Goal: Transaction & Acquisition: Purchase product/service

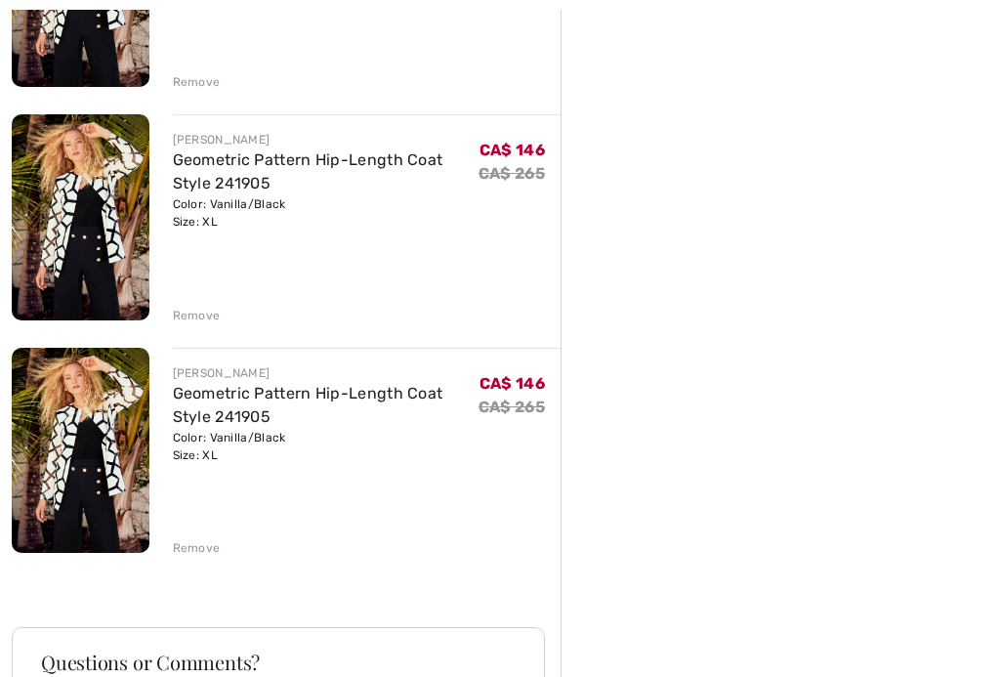
scroll to position [1311, 0]
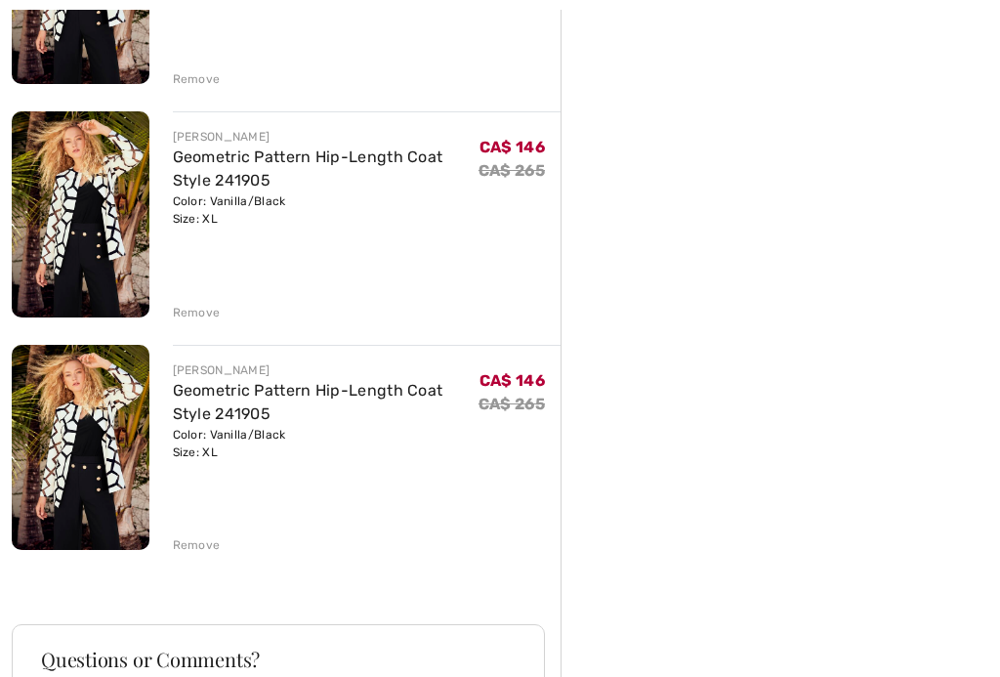
click at [190, 543] on div "Remove" at bounding box center [197, 545] width 48 height 18
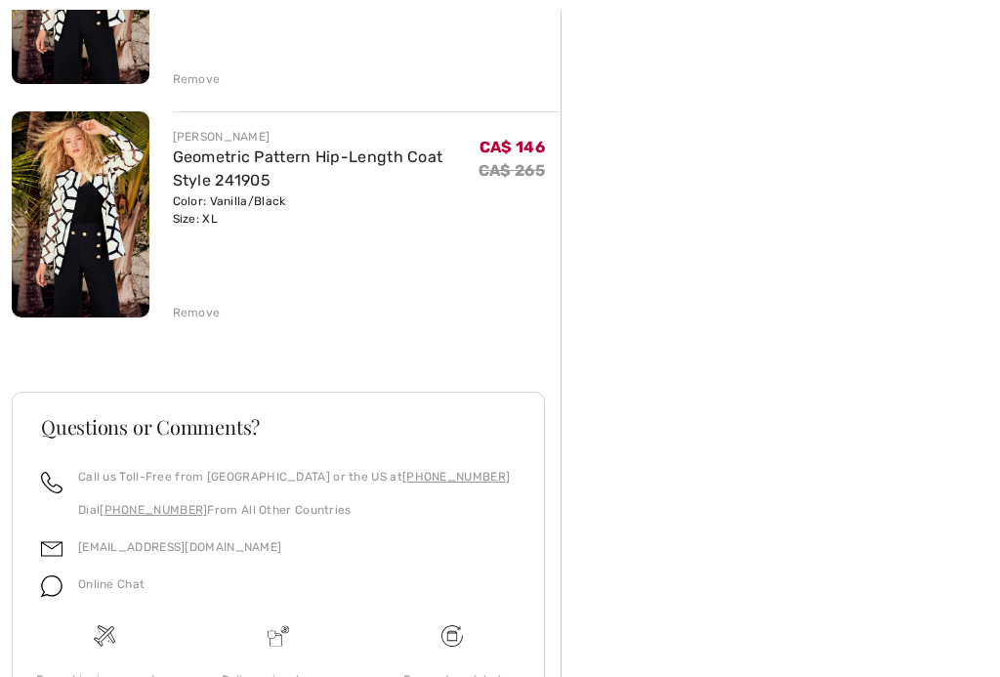
click at [202, 315] on div "Remove" at bounding box center [197, 313] width 48 height 18
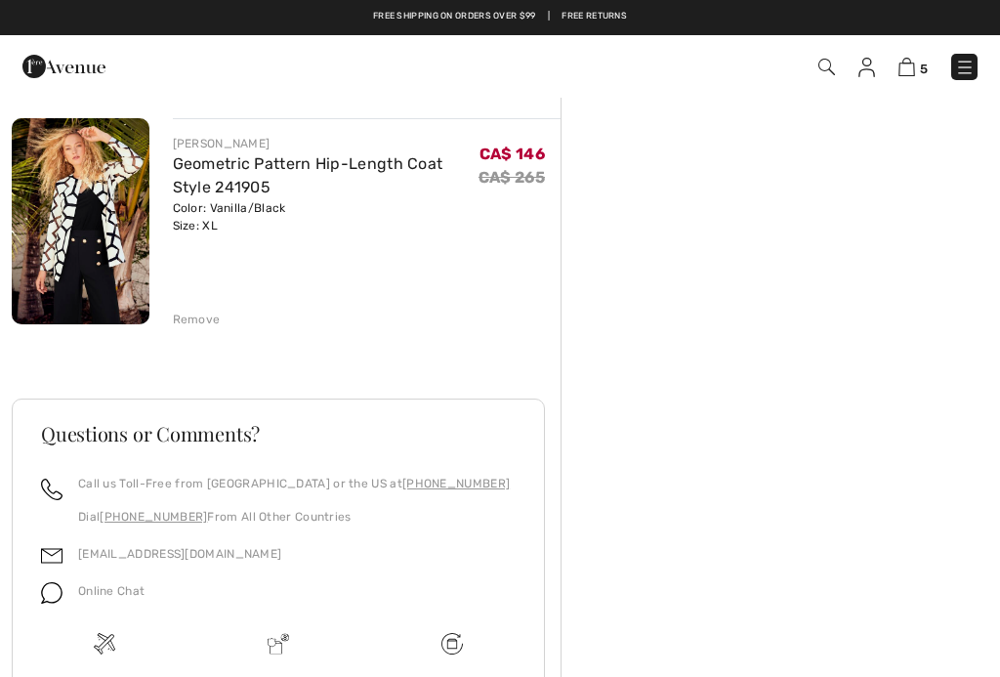
scroll to position [1070, 0]
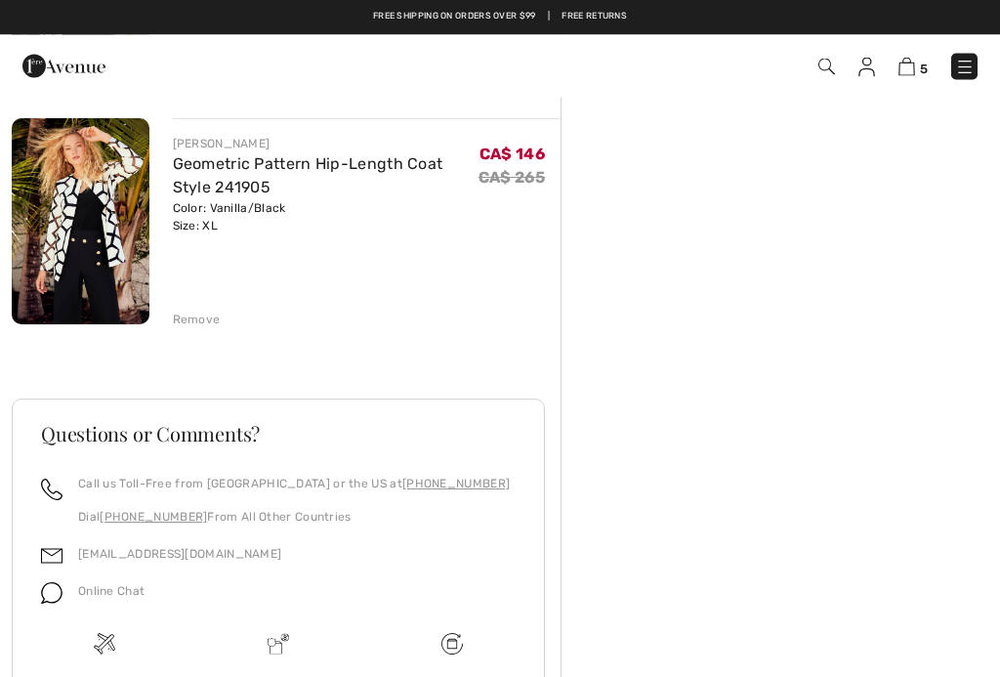
click at [207, 324] on div "Remove" at bounding box center [197, 321] width 48 height 18
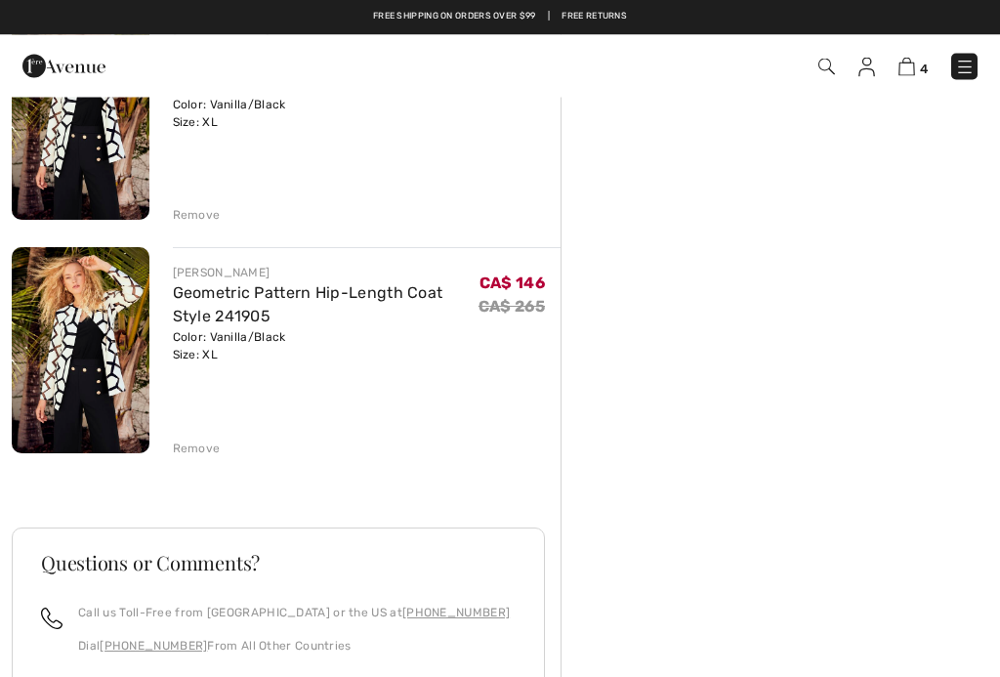
scroll to position [709, 0]
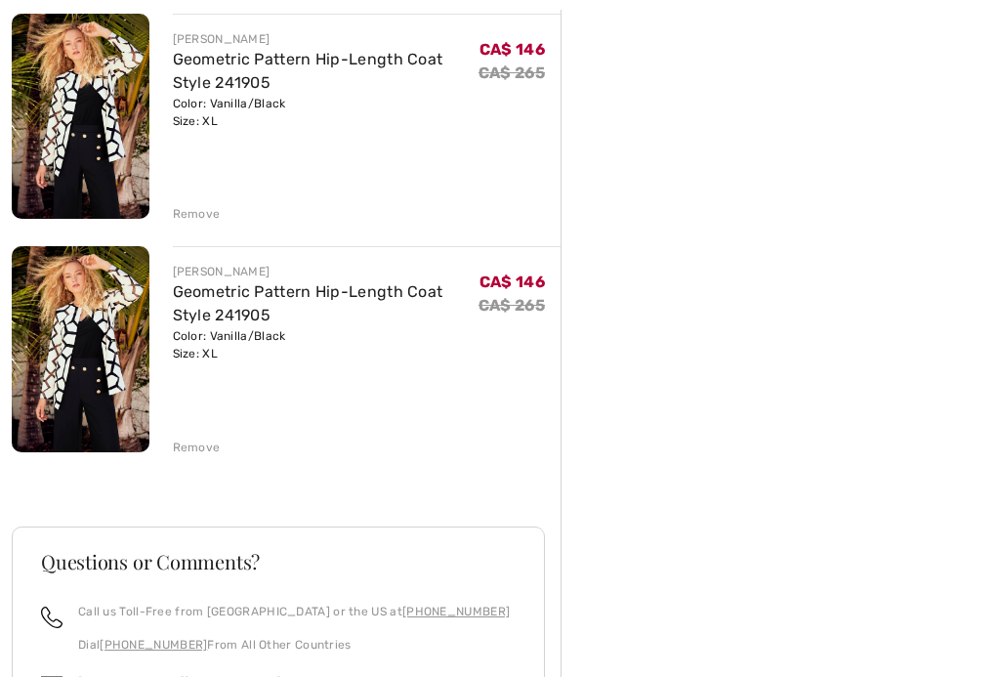
click at [209, 441] on div "Remove" at bounding box center [197, 448] width 48 height 18
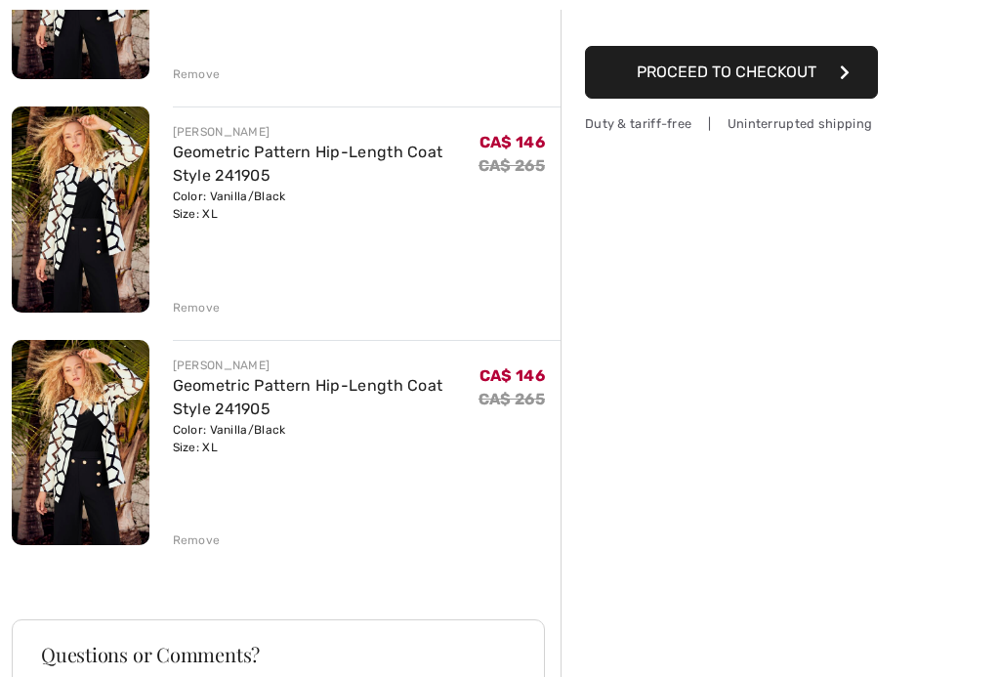
scroll to position [400, 0]
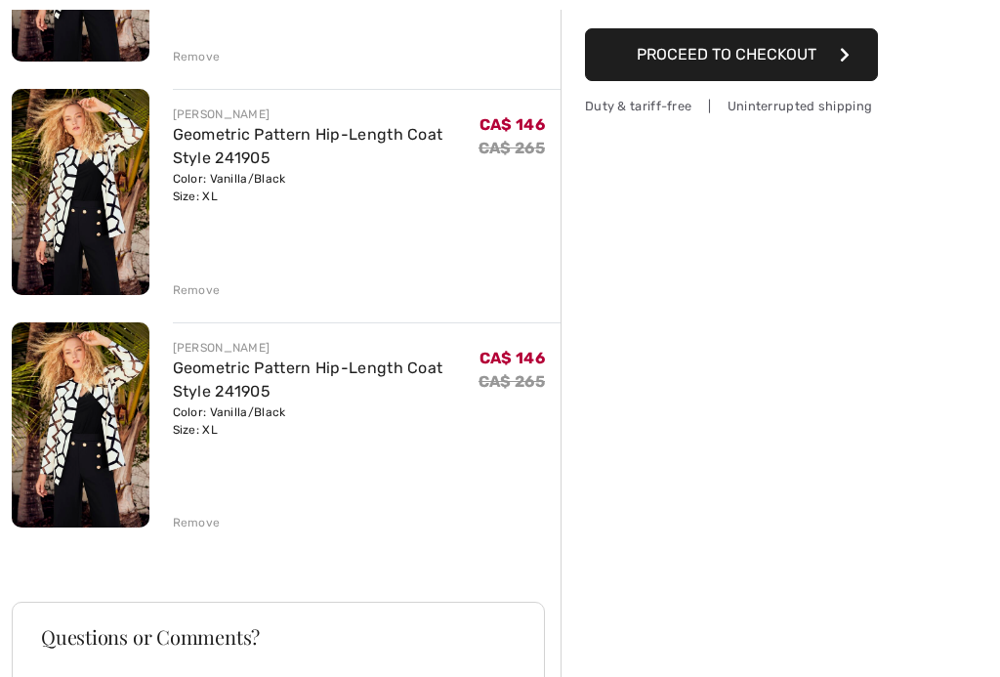
click at [197, 523] on div "Remove" at bounding box center [197, 523] width 48 height 18
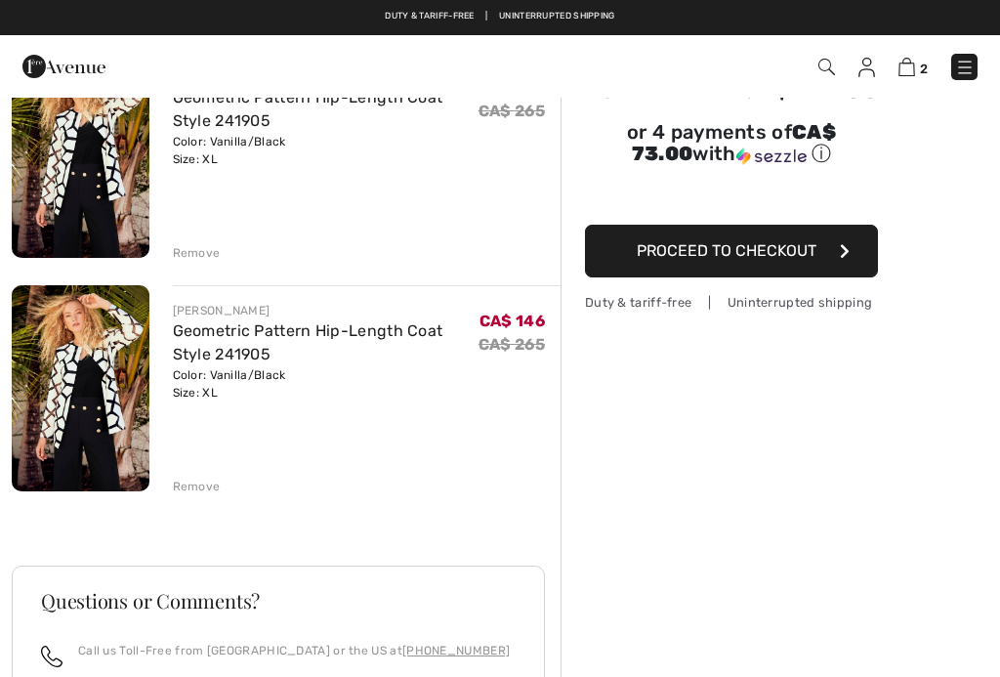
scroll to position [200, 0]
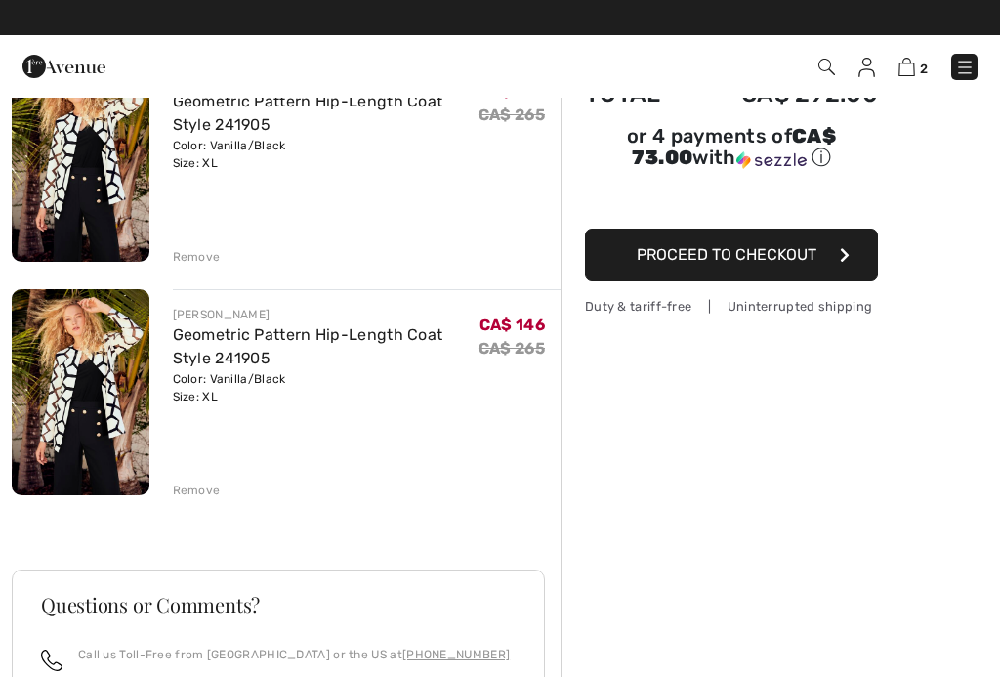
click at [212, 491] on div "Remove" at bounding box center [197, 491] width 48 height 18
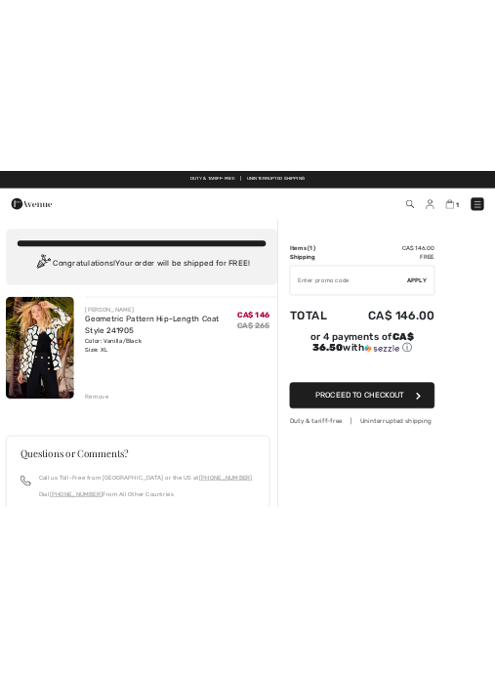
scroll to position [0, 0]
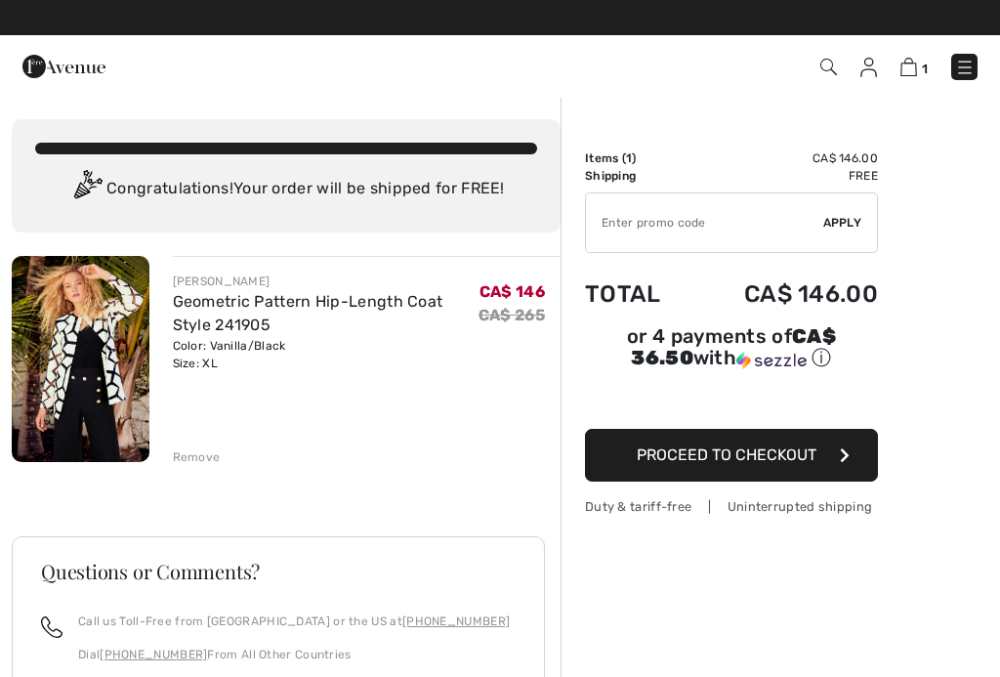
click at [734, 231] on input "TEXT" at bounding box center [704, 222] width 237 height 59
type input "1"
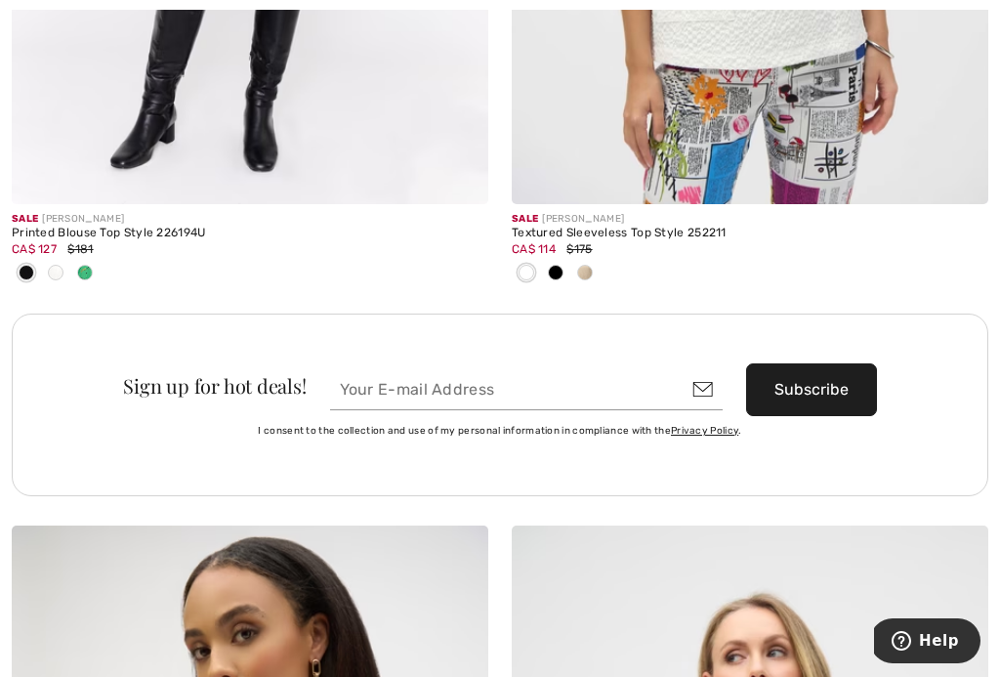
scroll to position [9690, 0]
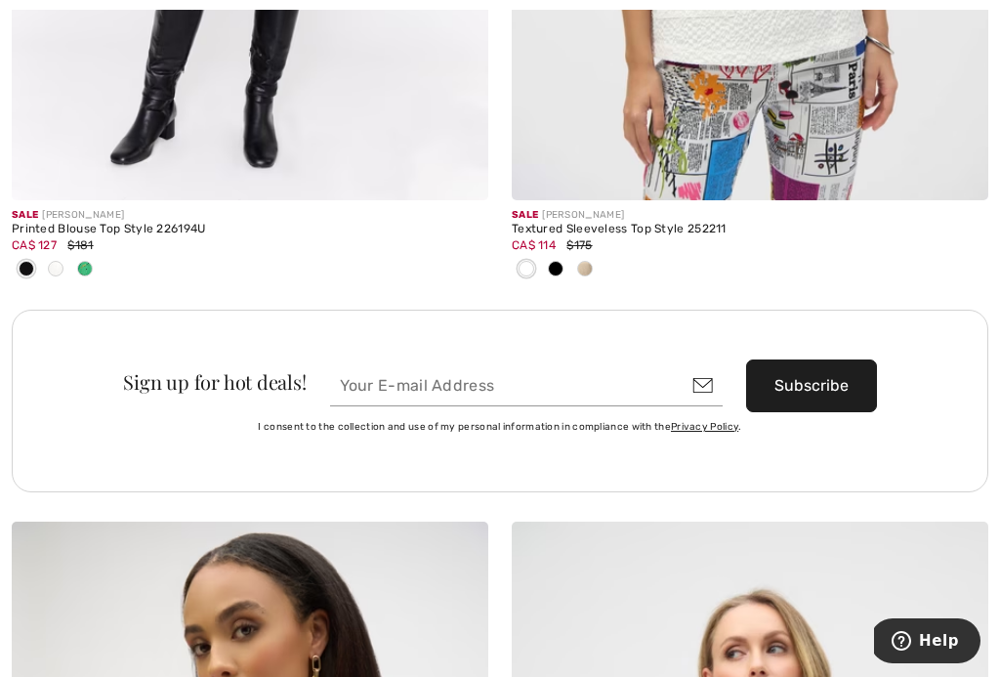
click at [536, 379] on input "email" at bounding box center [526, 385] width 393 height 41
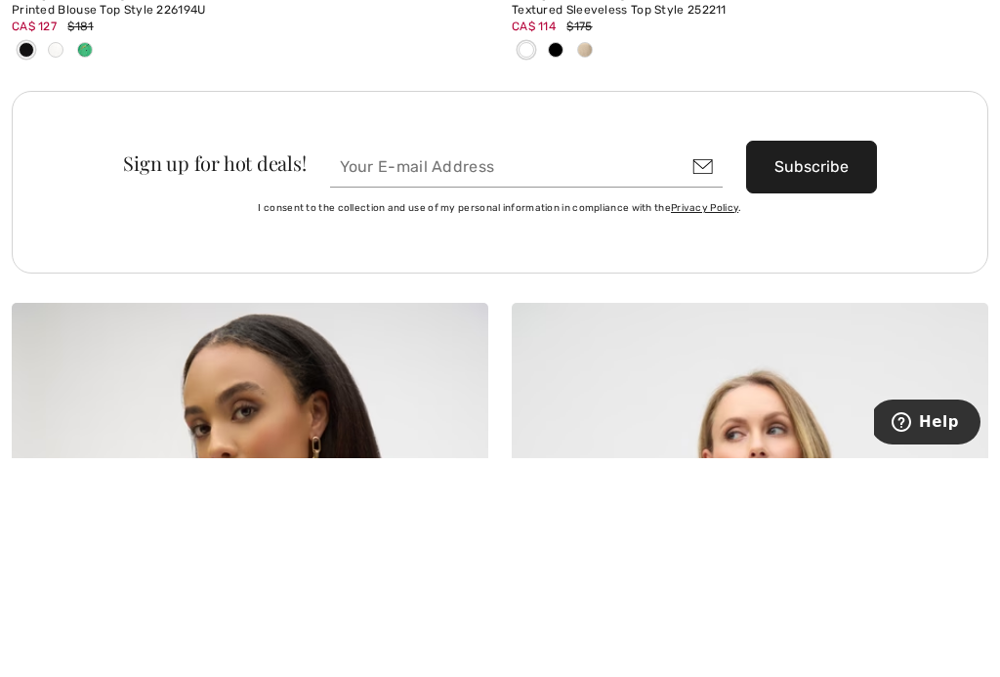
type input "ncouillard@videotron.ca"
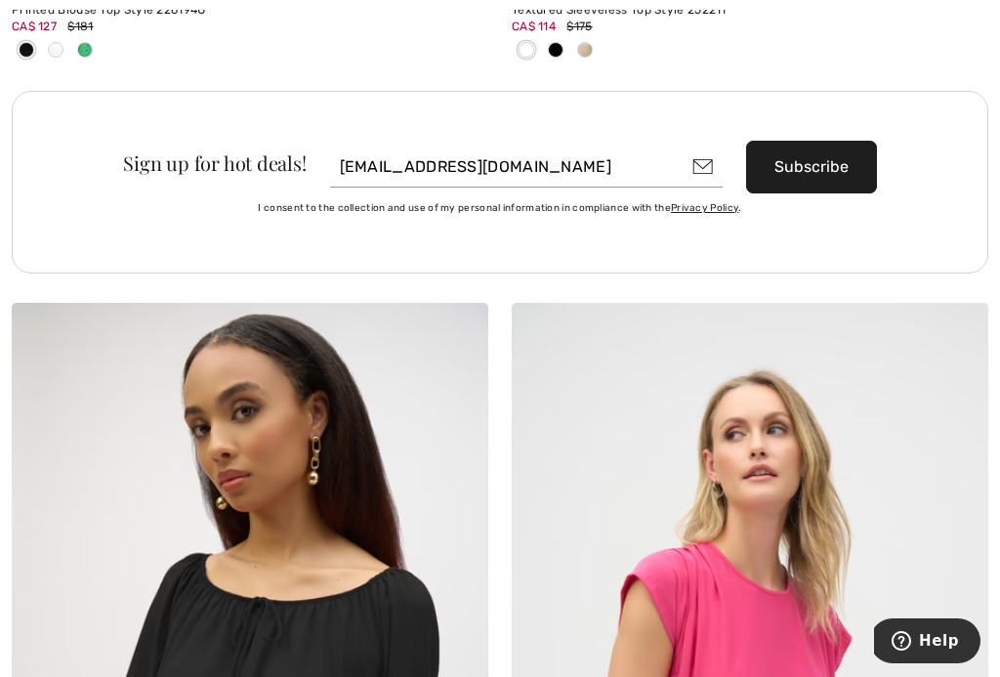
click at [828, 156] on button "Subscribe" at bounding box center [811, 167] width 131 height 53
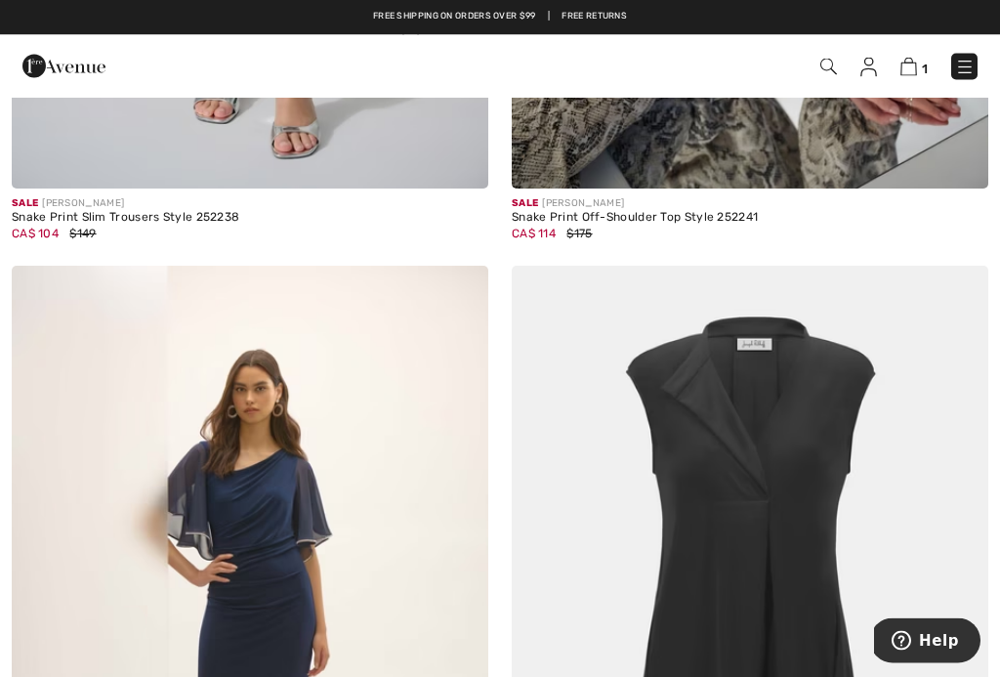
scroll to position [14086, 0]
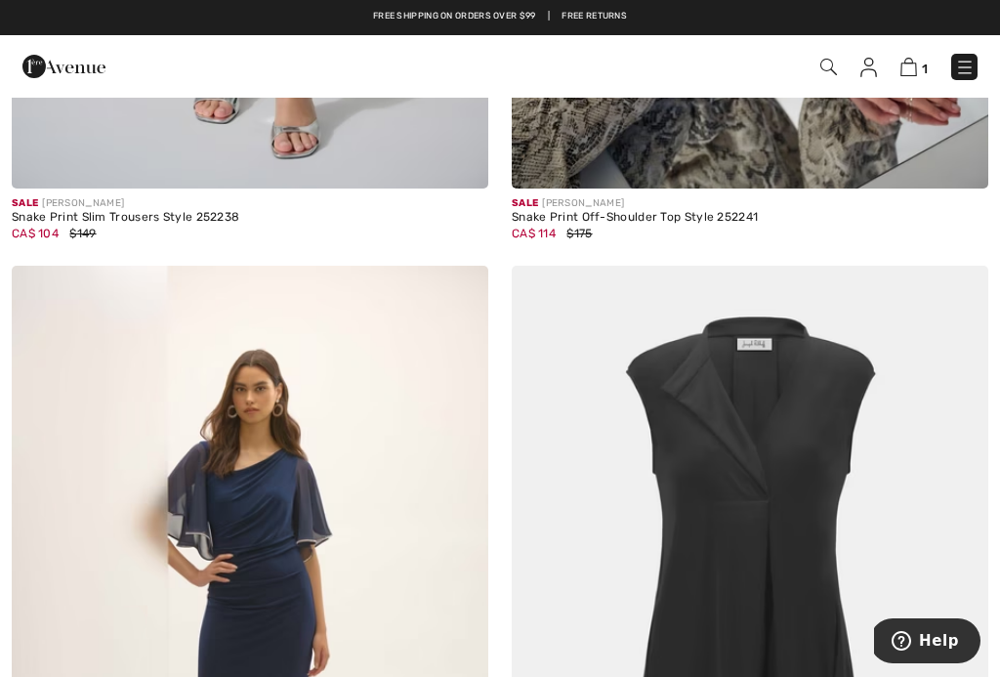
click at [917, 64] on img at bounding box center [909, 67] width 17 height 19
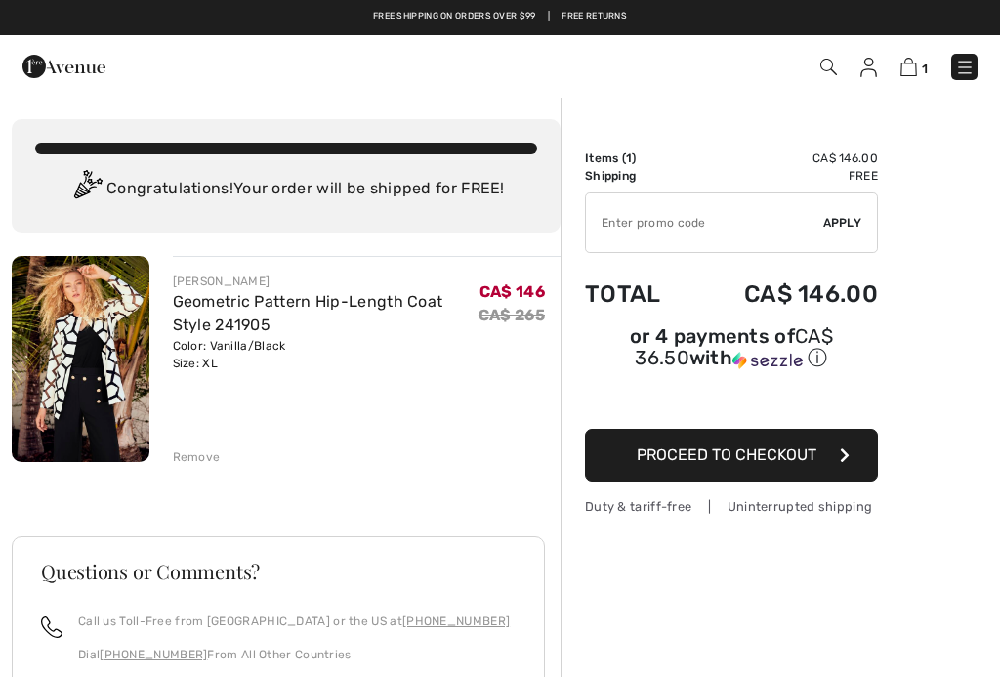
click at [666, 229] on input "TEXT" at bounding box center [704, 222] width 237 height 59
click at [852, 224] on span "Apply" at bounding box center [842, 223] width 39 height 18
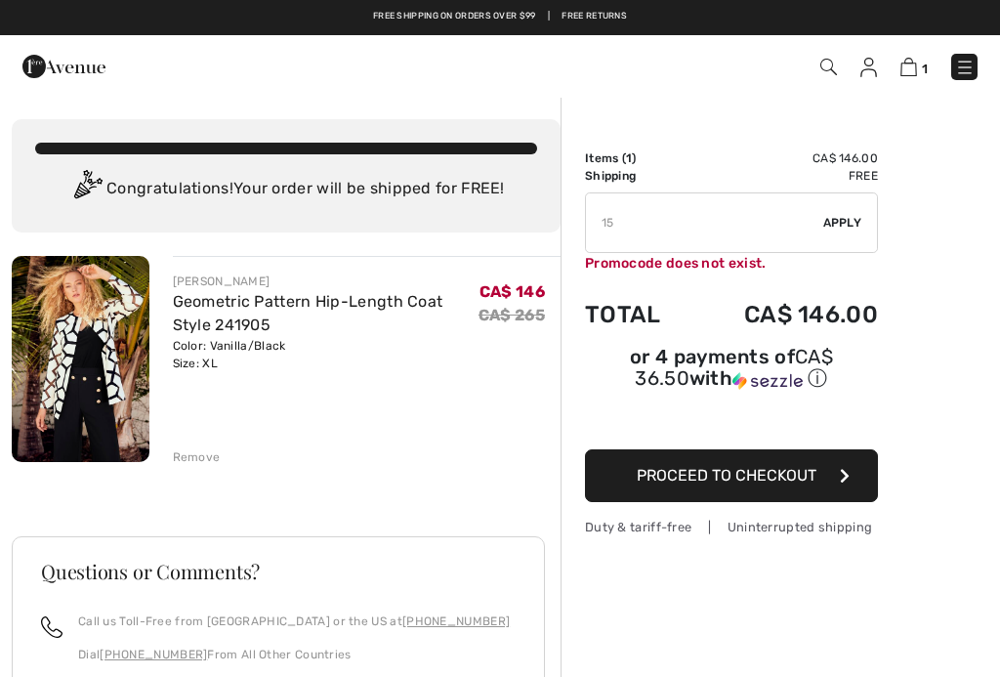
click at [656, 231] on input "TEXT" at bounding box center [704, 222] width 237 height 59
type input "1"
type input "EXTRA15"
click at [847, 225] on span "Apply" at bounding box center [842, 223] width 39 height 18
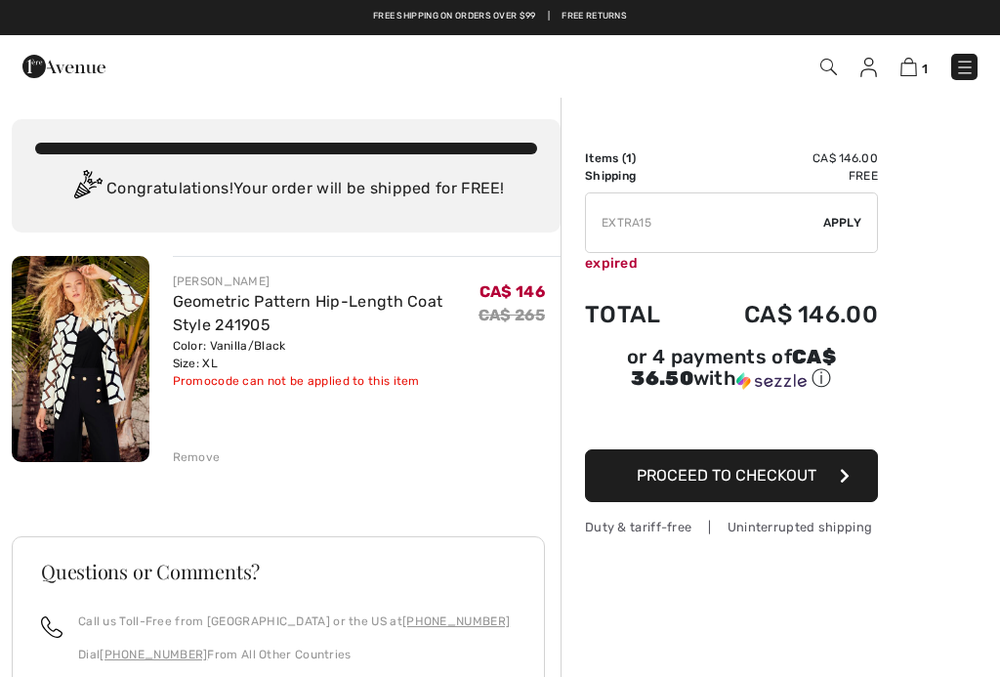
click at [777, 489] on button "Proceed to Checkout" at bounding box center [731, 475] width 293 height 53
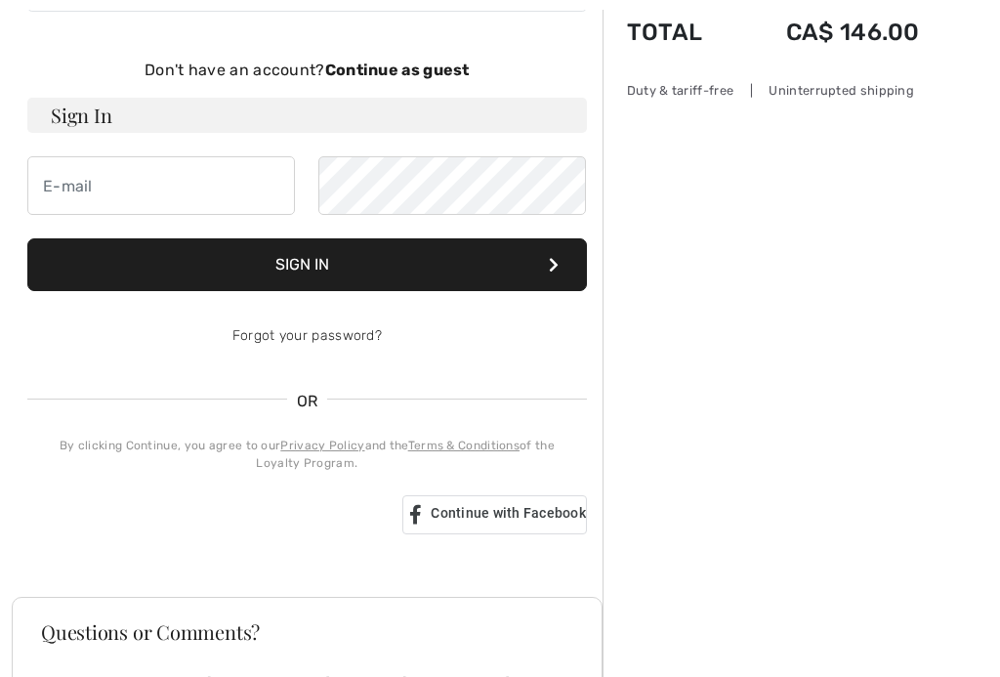
scroll to position [187, 0]
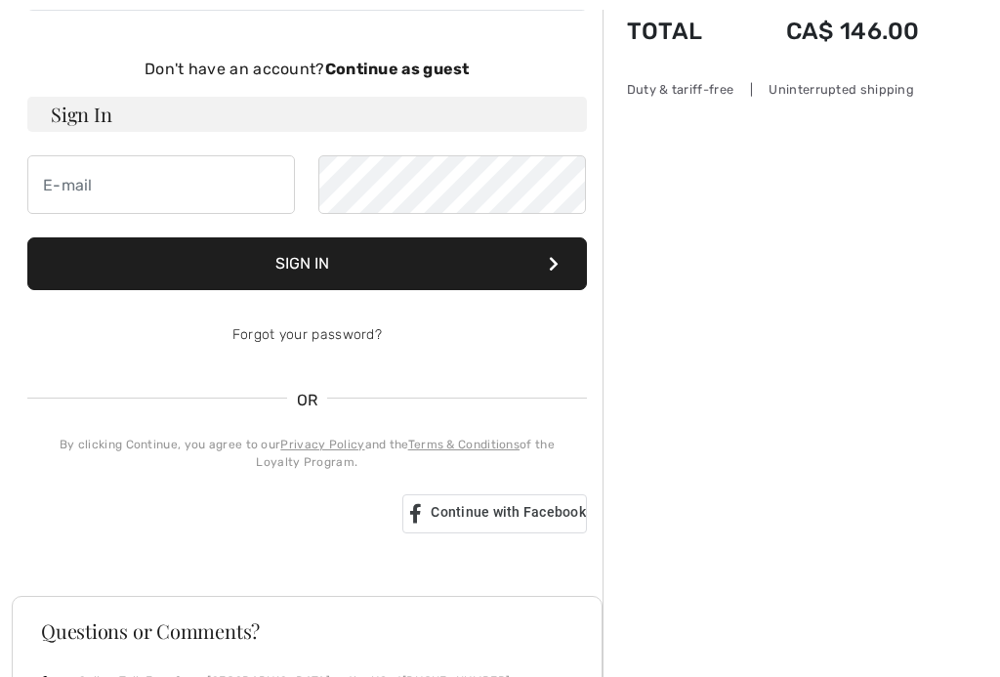
click at [517, 520] on span "Continue with Facebook" at bounding box center [508, 512] width 155 height 16
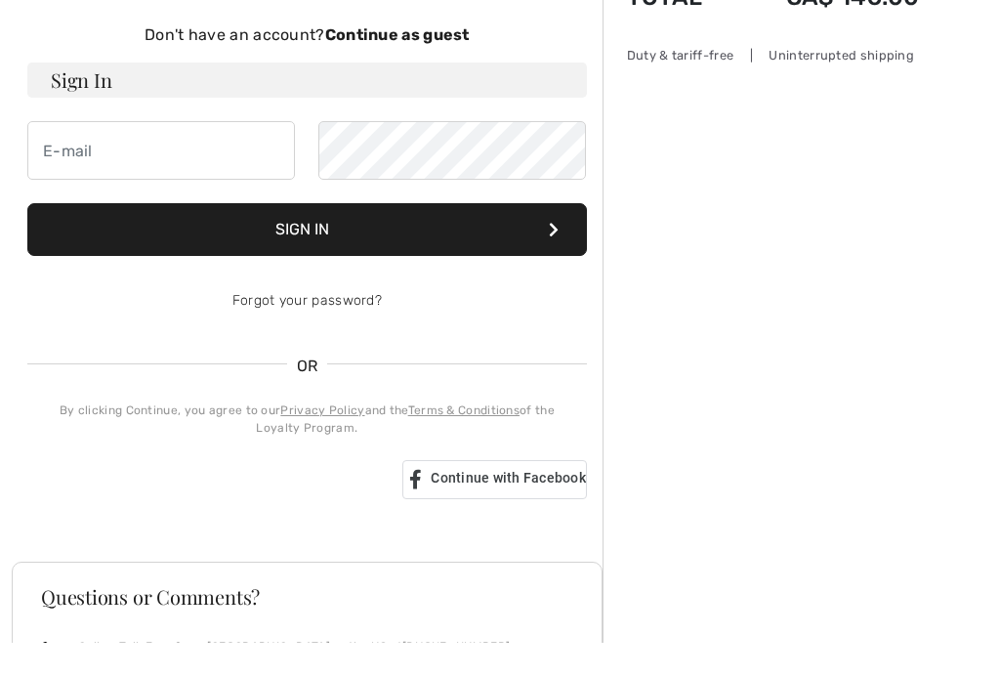
scroll to position [222, 0]
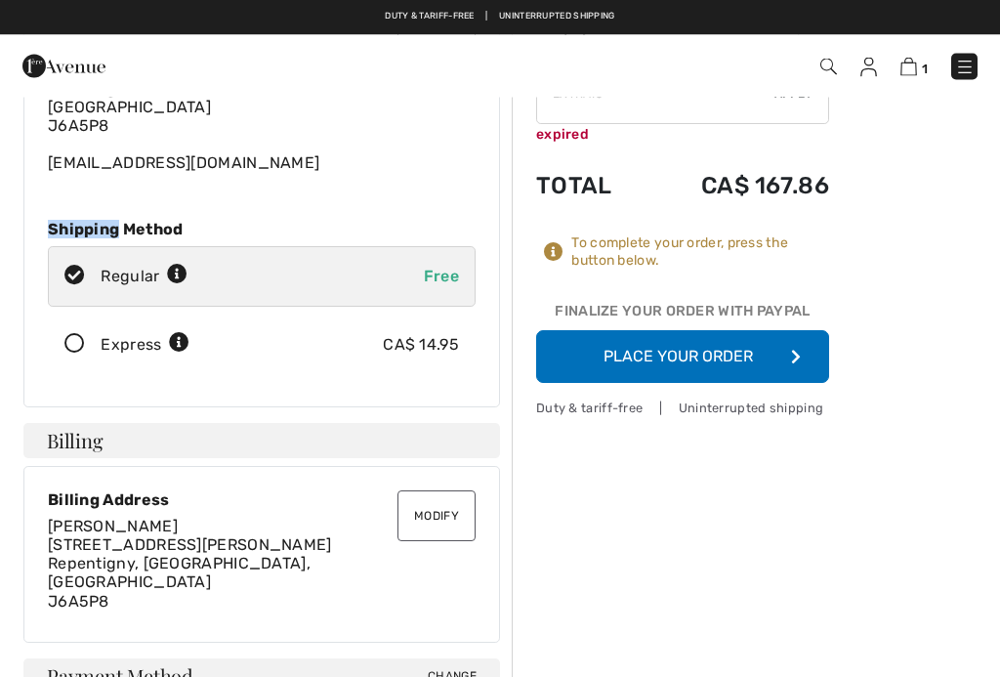
scroll to position [164, 0]
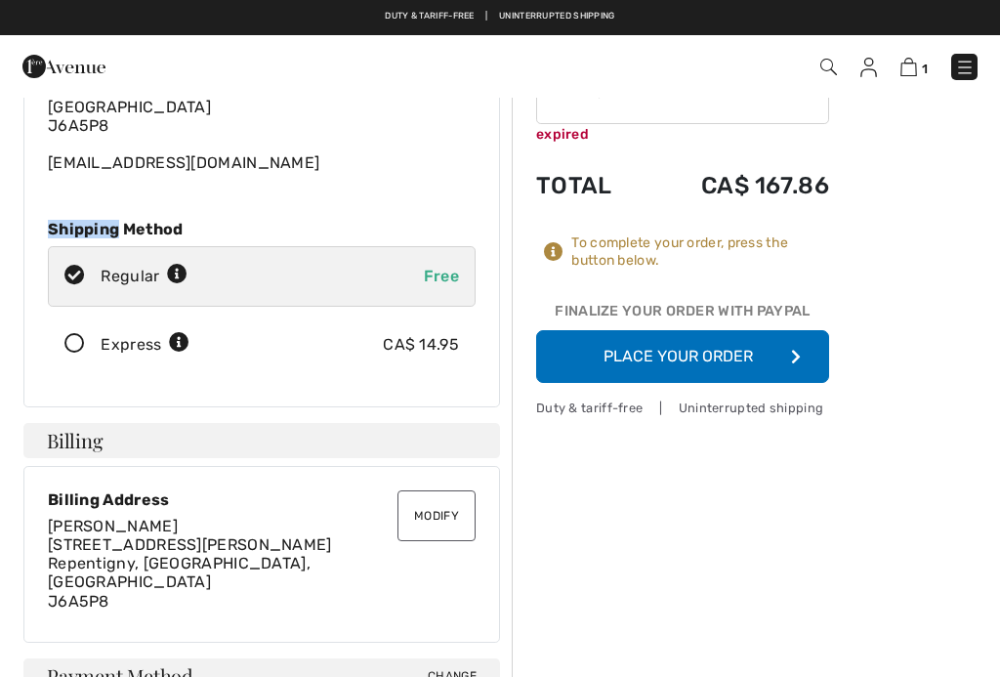
click at [689, 365] on button "Place Your Order" at bounding box center [682, 356] width 293 height 53
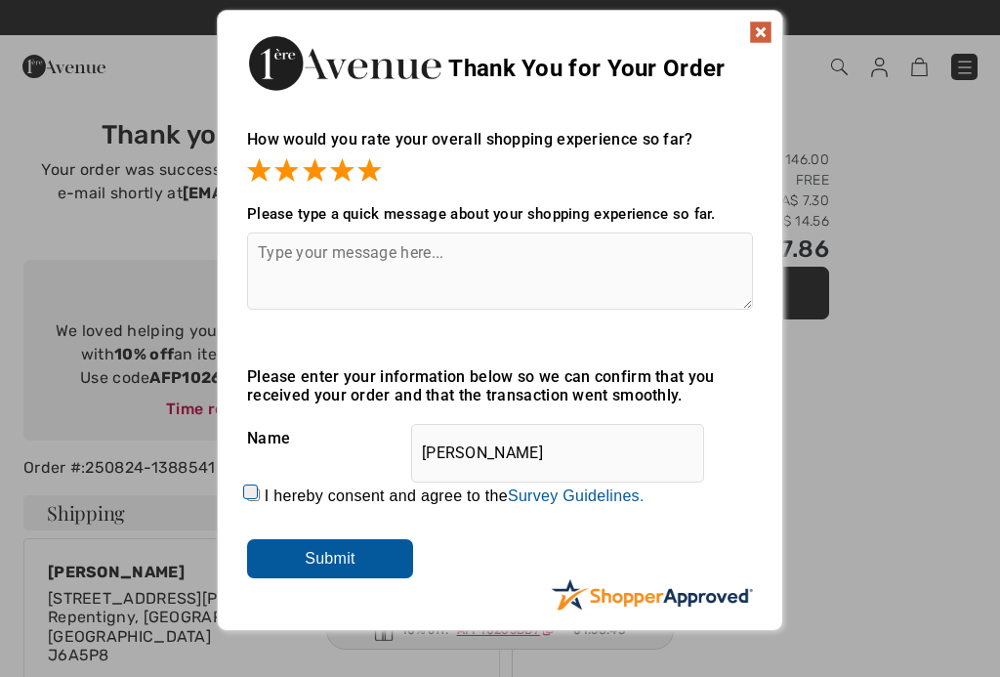
click at [756, 40] on img at bounding box center [760, 32] width 23 height 23
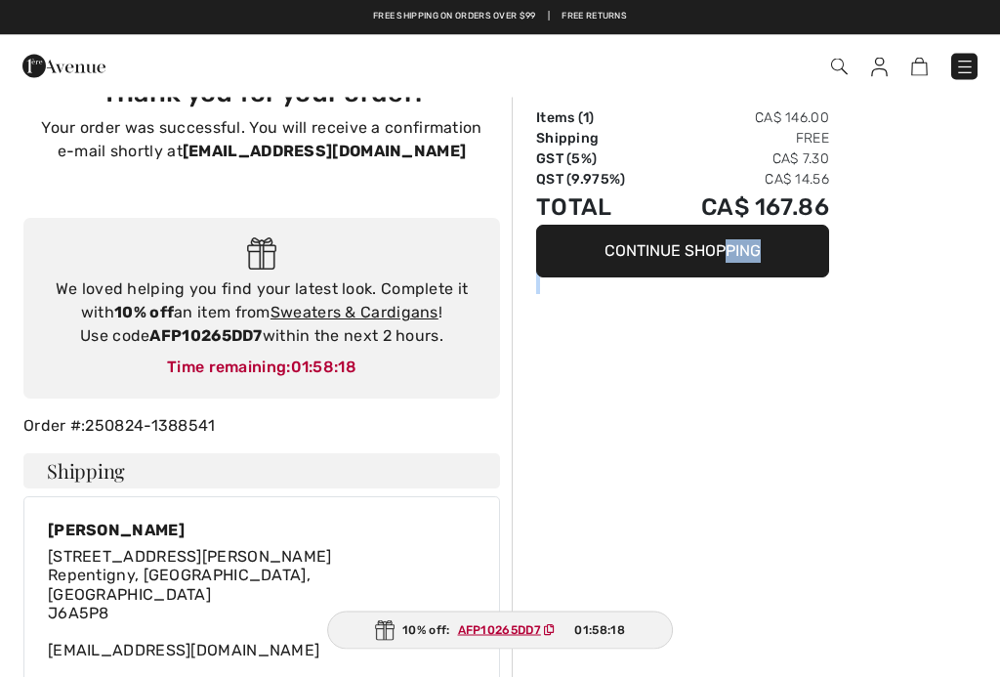
scroll to position [26, 0]
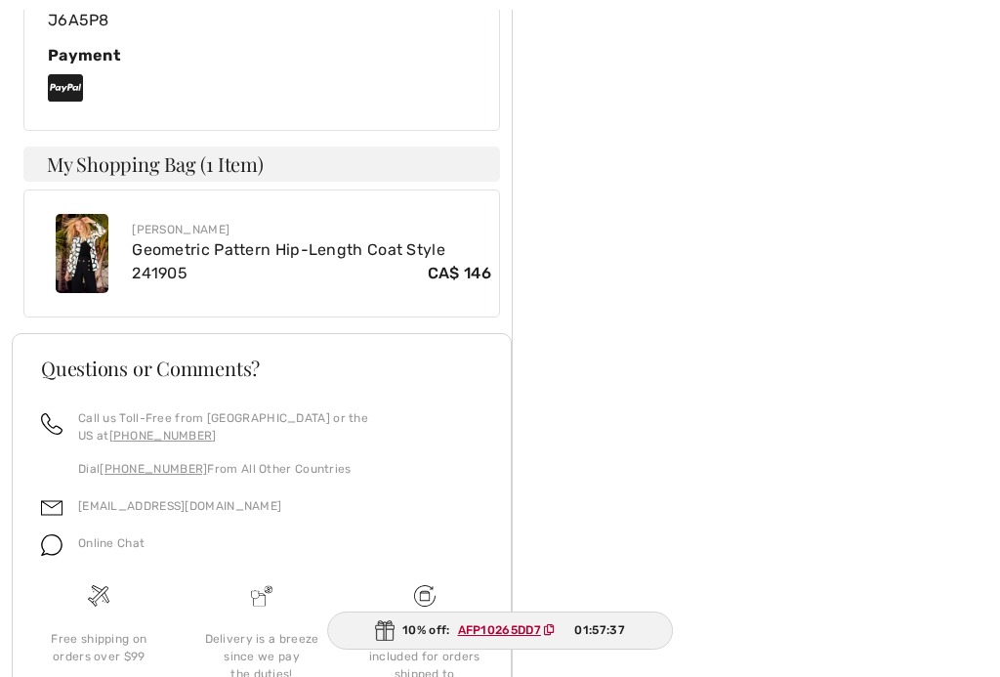
scroll to position [987, 0]
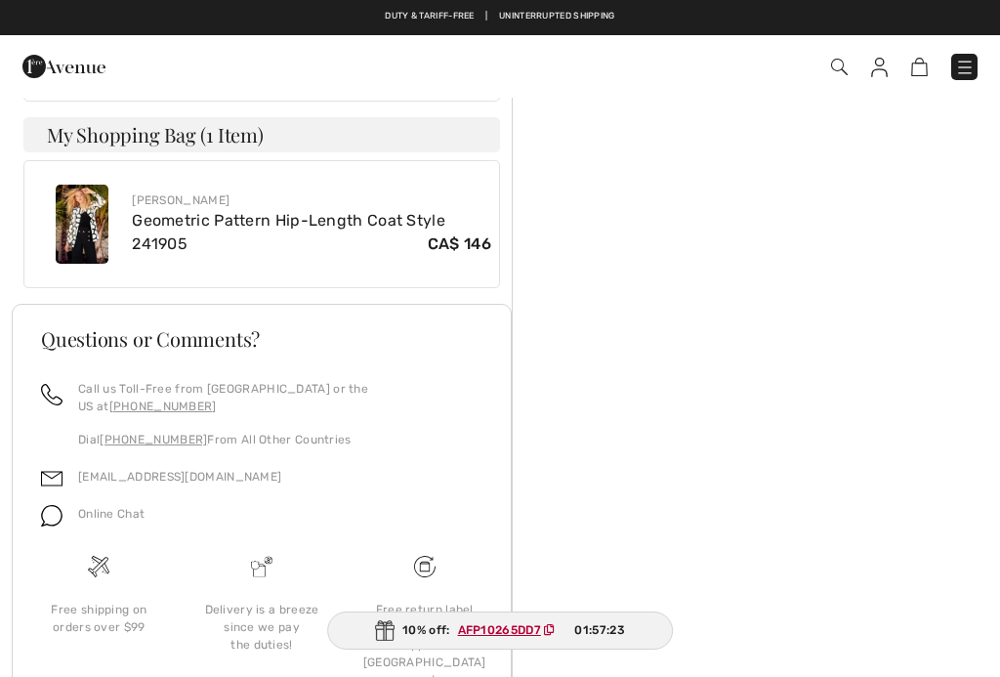
click at [531, 637] on ins "AFP10265DD7" at bounding box center [499, 630] width 83 height 14
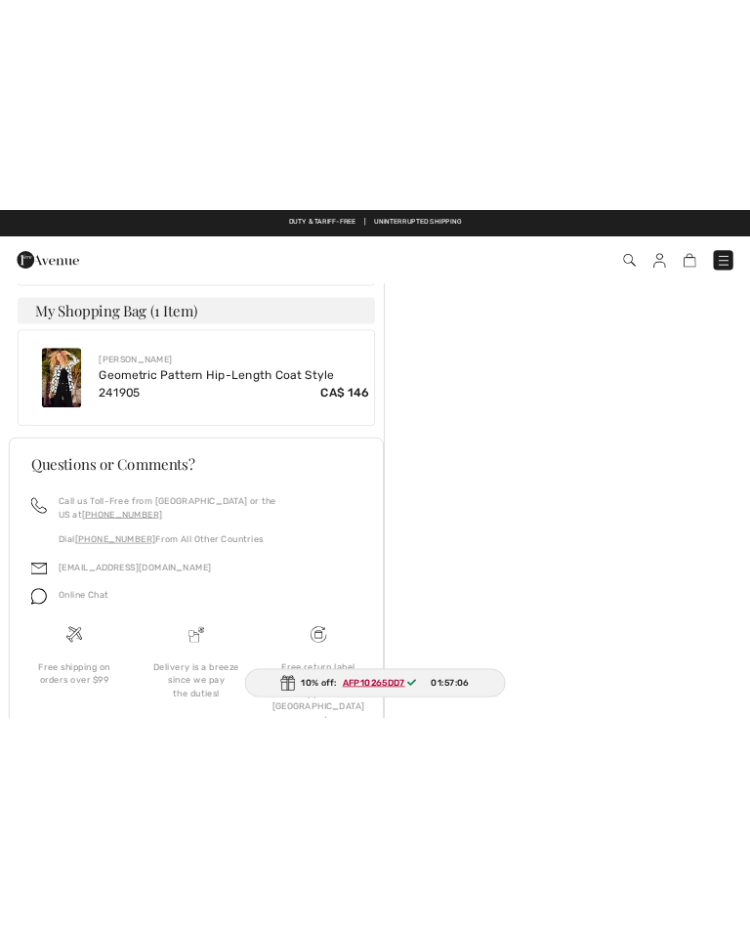
scroll to position [748, 0]
